Goal: Information Seeking & Learning: Learn about a topic

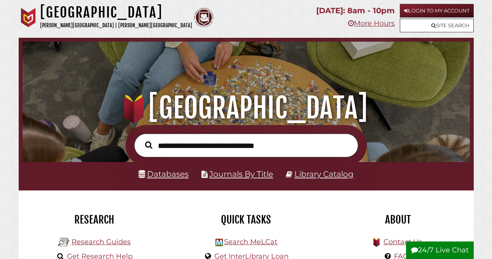
scroll to position [39, 0]
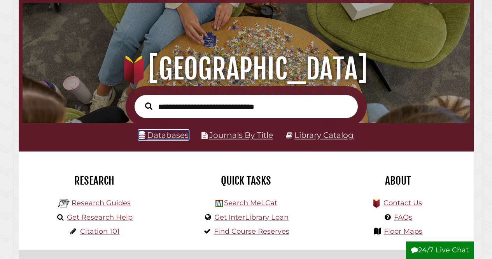
click at [172, 137] on link "Databases" at bounding box center [163, 135] width 50 height 10
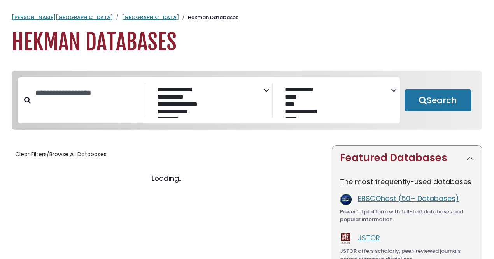
select select "Database Subject Filter"
select select "Database Vendors Filter"
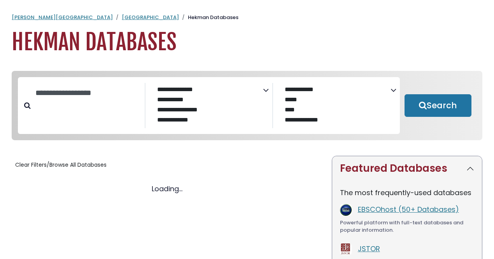
select select "Database Subject Filter"
select select "Database Vendors Filter"
select select "Database Subject Filter"
select select "Database Vendors Filter"
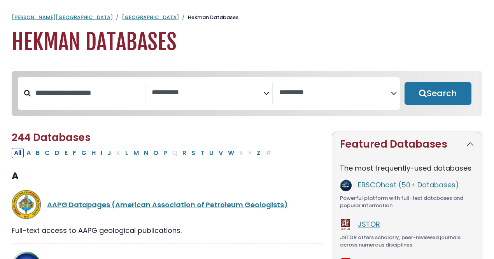
click at [268, 94] on icon "Search filters" at bounding box center [266, 92] width 6 height 12
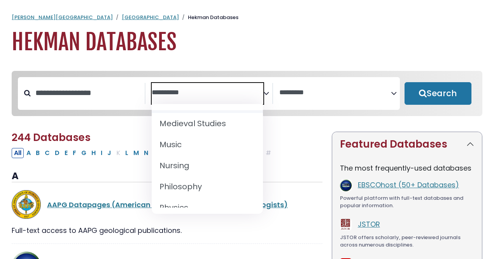
scroll to position [622, 0]
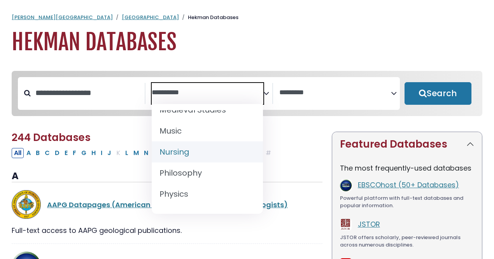
select select "*****"
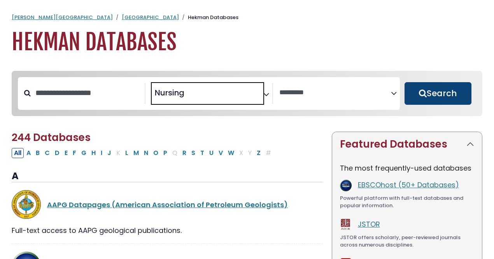
click at [433, 93] on button "Search" at bounding box center [438, 93] width 67 height 23
select select "Database Vendors Filter"
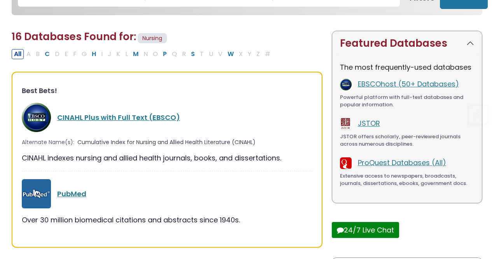
scroll to position [117, 0]
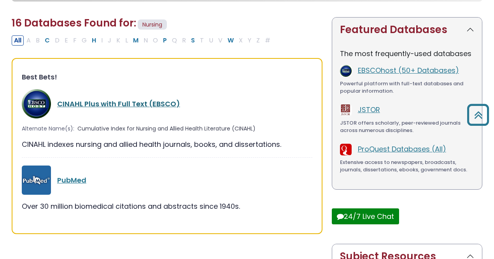
click at [95, 103] on link "CINAHL Plus with Full Text (EBSCO)" at bounding box center [118, 104] width 123 height 10
